Goal: Check status: Check status

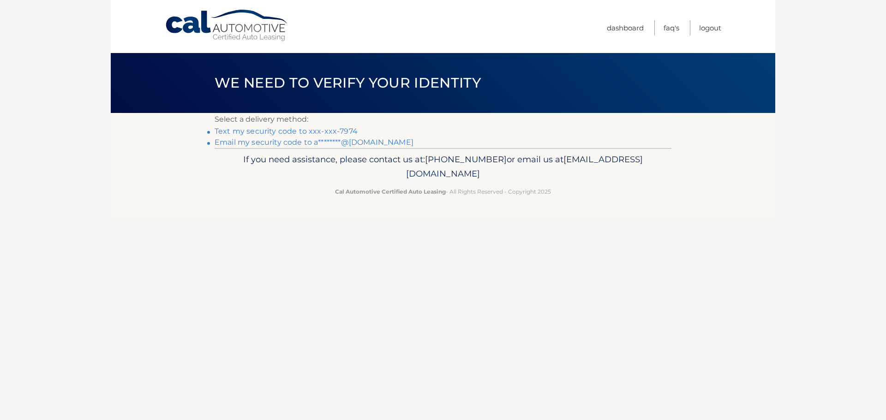
click at [270, 131] on link "Text my security code to xxx-xxx-7974" at bounding box center [286, 131] width 143 height 9
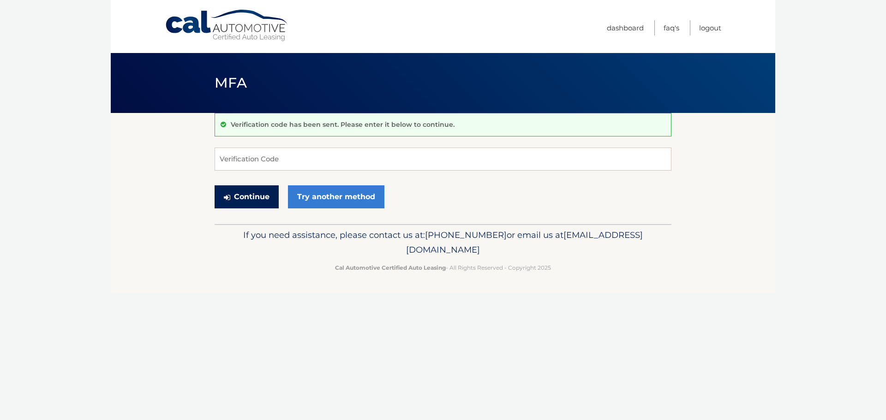
click at [248, 197] on button "Continue" at bounding box center [247, 196] width 64 height 23
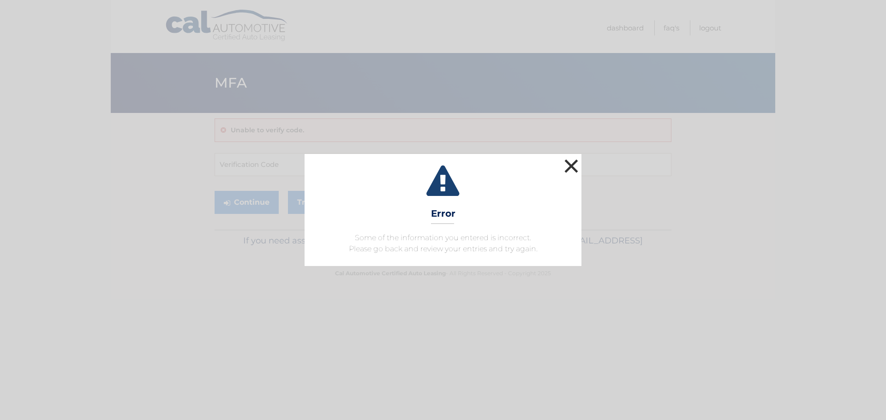
click at [570, 171] on button "×" at bounding box center [571, 166] width 18 height 18
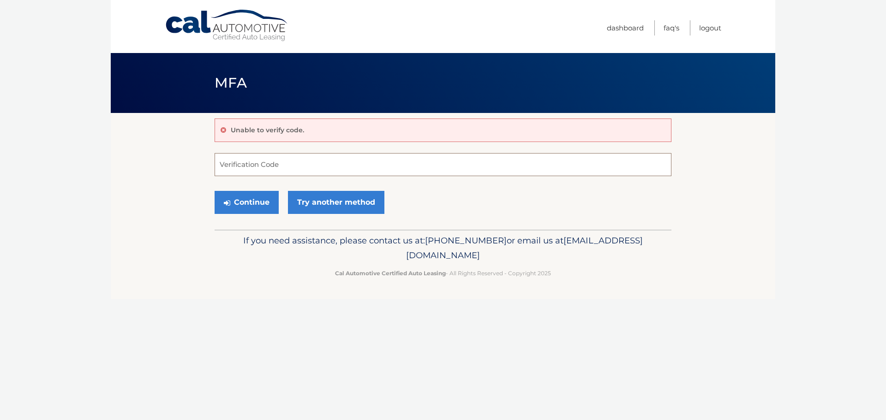
click at [281, 167] on input "Verification Code" at bounding box center [443, 164] width 457 height 23
type input "079403"
click at [250, 208] on button "Continue" at bounding box center [247, 202] width 64 height 23
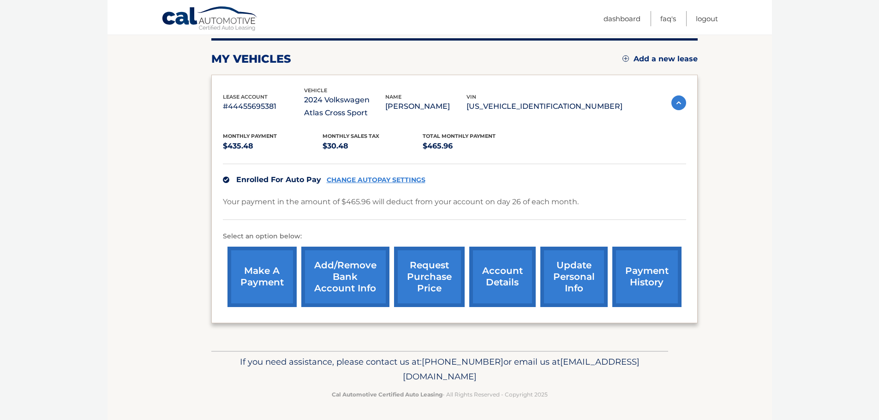
scroll to position [117, 0]
click at [502, 280] on link "account details" at bounding box center [502, 276] width 66 height 60
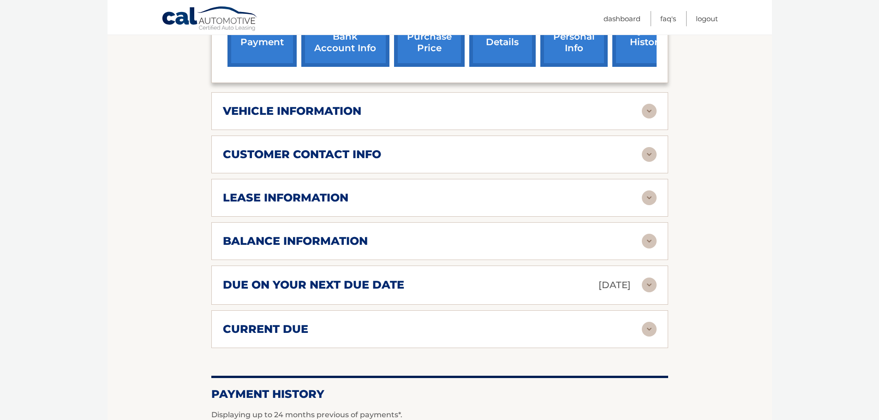
scroll to position [369, 0]
click at [650, 196] on img at bounding box center [649, 197] width 15 height 15
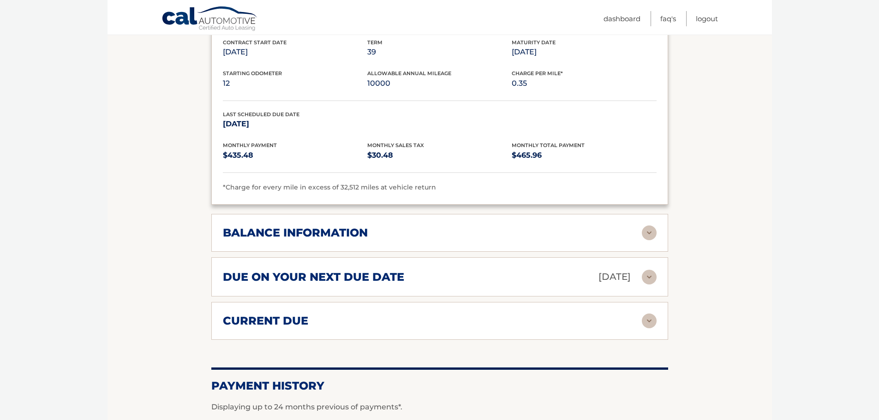
scroll to position [554, 0]
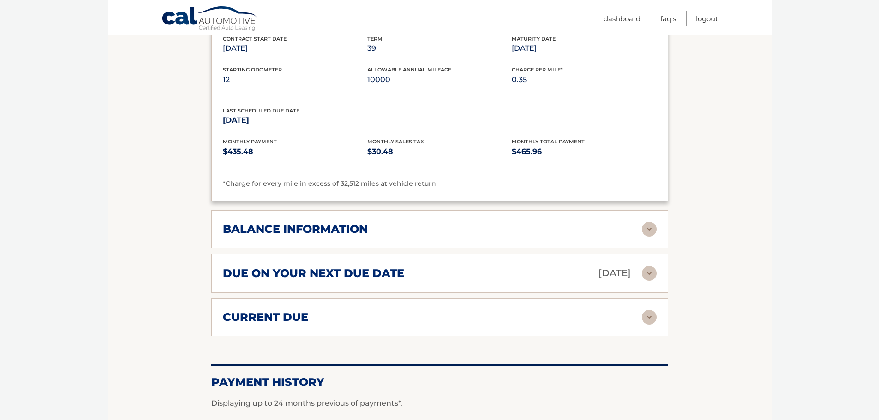
click at [316, 224] on h2 "balance information" at bounding box center [295, 229] width 145 height 14
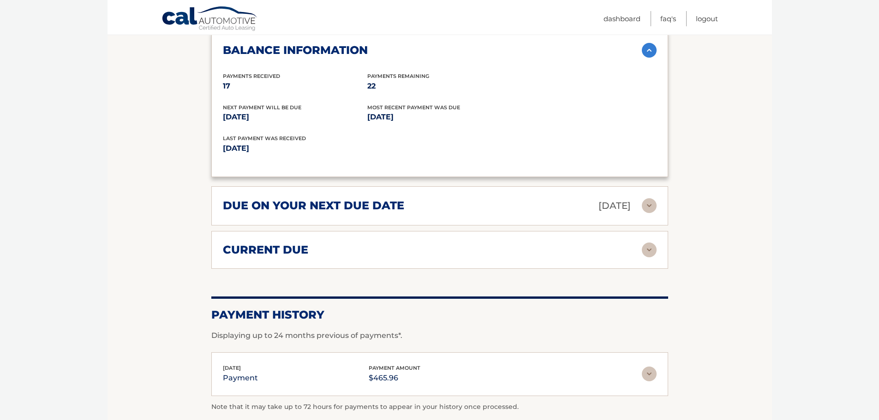
scroll to position [784, 0]
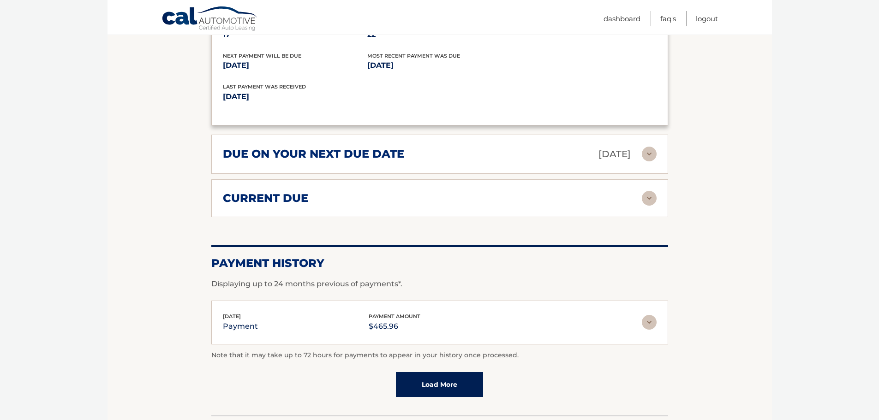
click at [329, 204] on div "current due" at bounding box center [432, 198] width 419 height 14
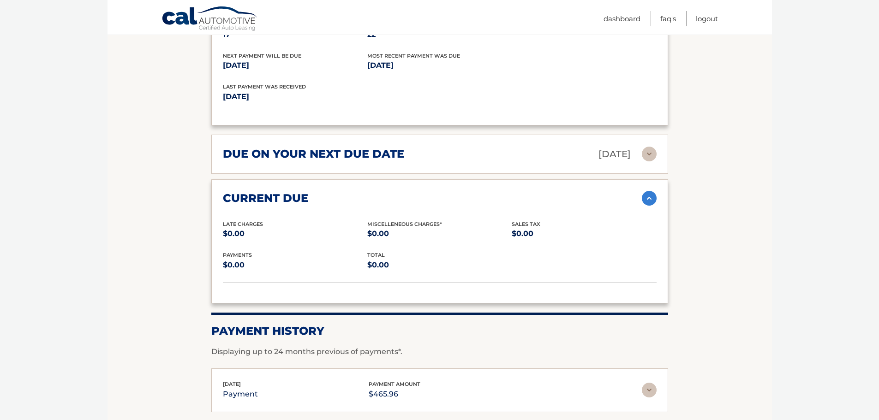
click at [329, 197] on div "current due" at bounding box center [432, 198] width 419 height 14
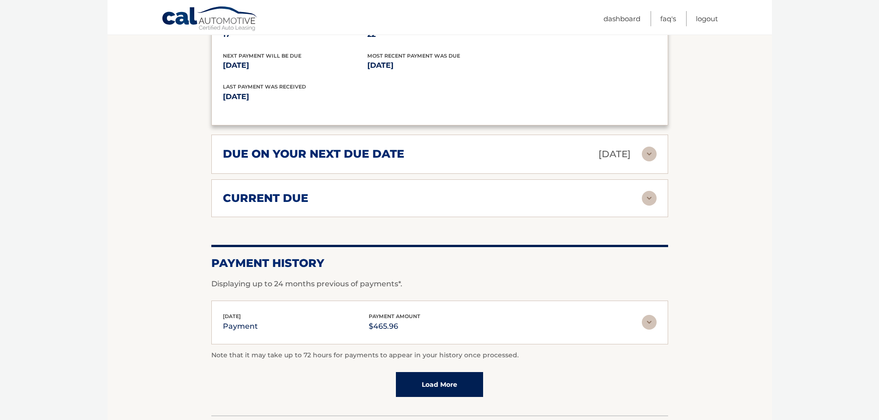
click at [333, 150] on h2 "due on your next due date" at bounding box center [313, 154] width 181 height 14
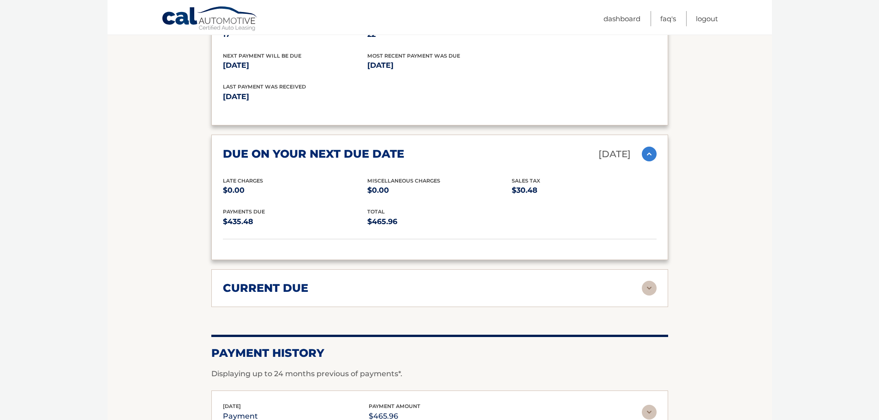
click at [333, 150] on h2 "due on your next due date" at bounding box center [313, 154] width 181 height 14
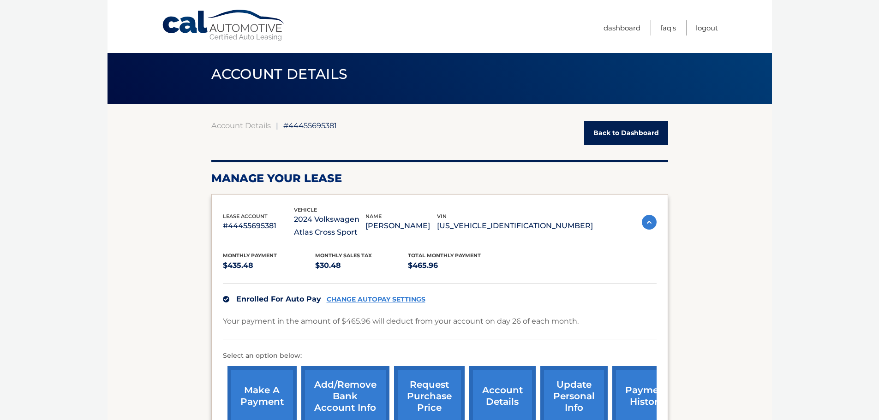
scroll to position [0, 0]
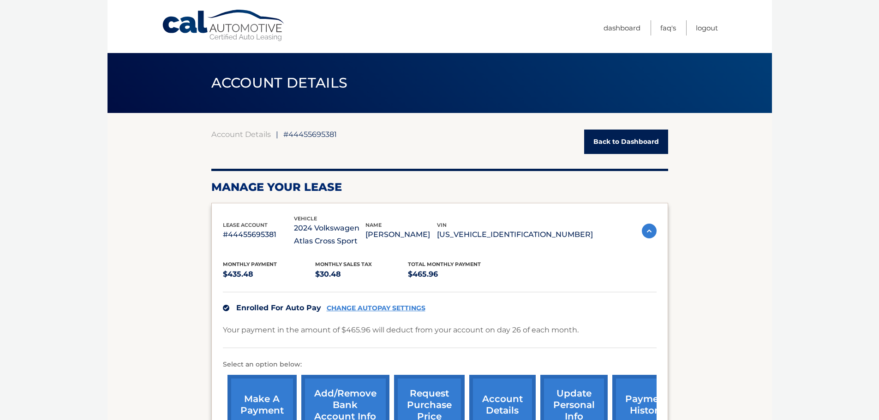
click at [606, 134] on link "Back to Dashboard" at bounding box center [626, 142] width 84 height 24
